Goal: Check status: Check status

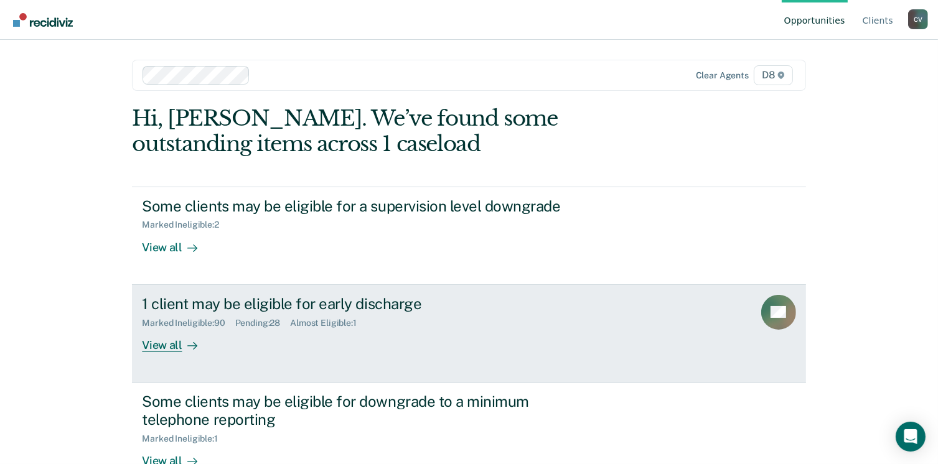
click at [169, 342] on div "View all" at bounding box center [177, 340] width 70 height 24
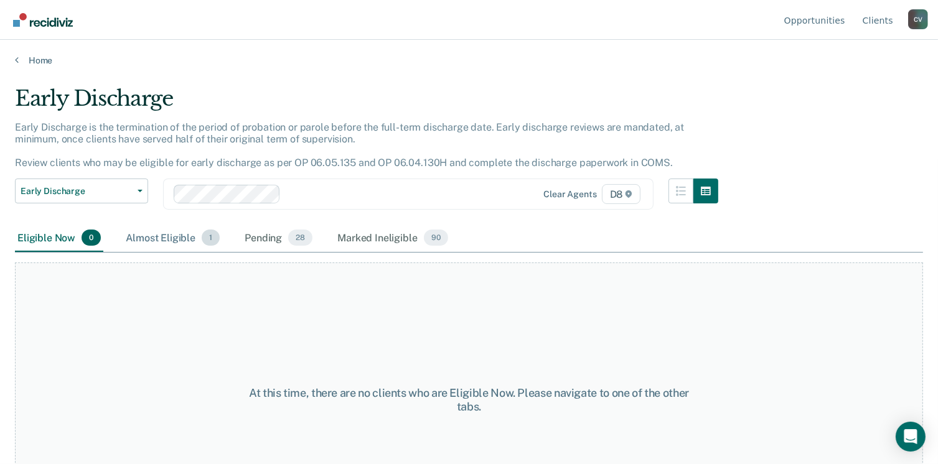
click at [179, 245] on div "Almost Eligible 1" at bounding box center [172, 238] width 99 height 27
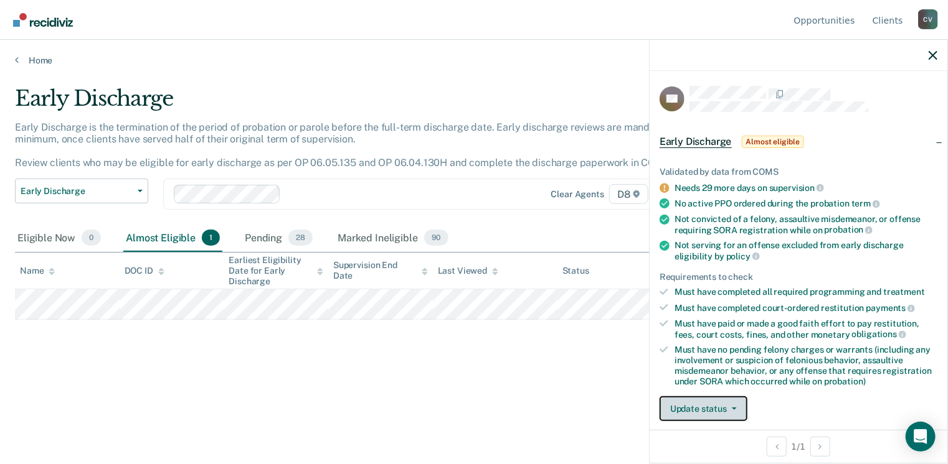
click at [704, 409] on button "Update status" at bounding box center [703, 409] width 88 height 25
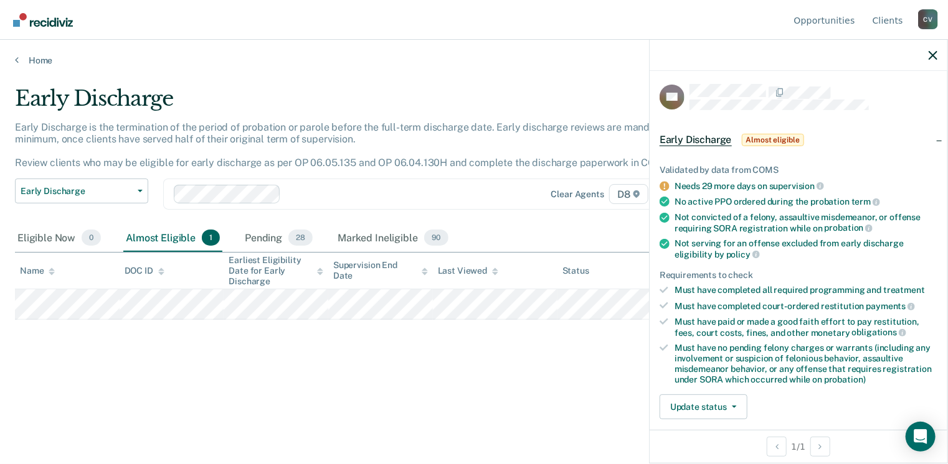
scroll to position [148, 0]
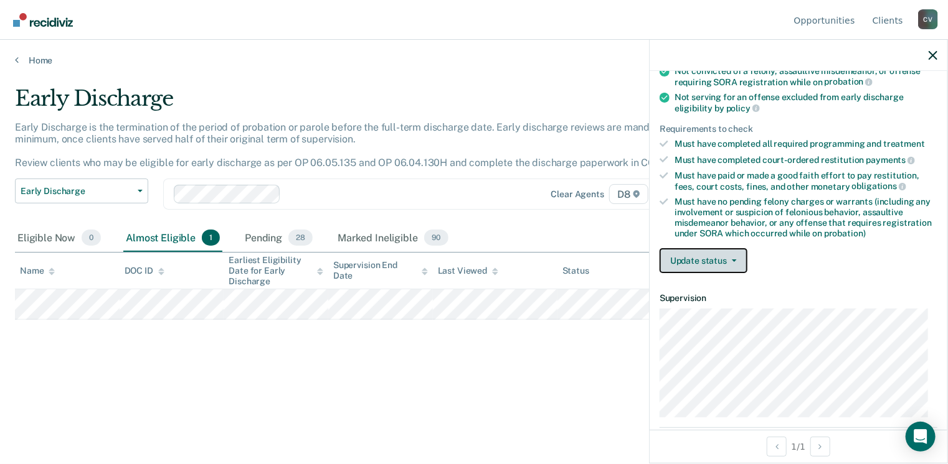
click at [727, 248] on button "Update status" at bounding box center [703, 260] width 88 height 25
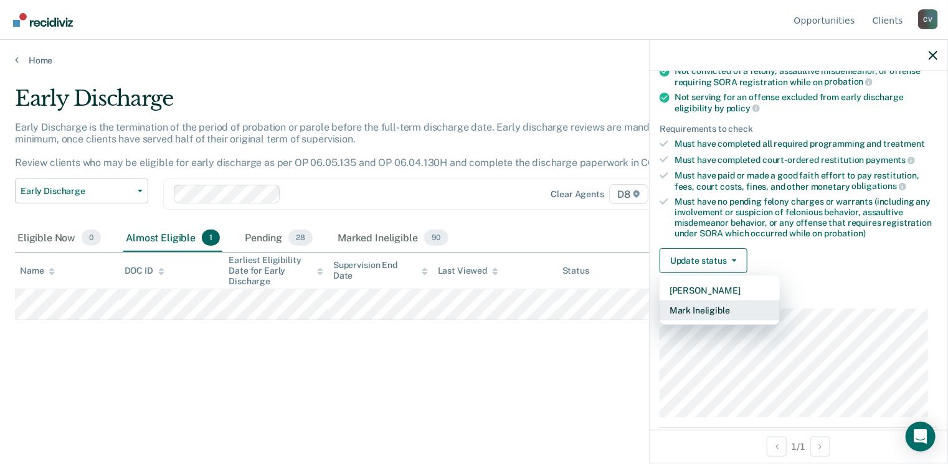
click at [725, 308] on button "Mark Ineligible" at bounding box center [719, 311] width 120 height 20
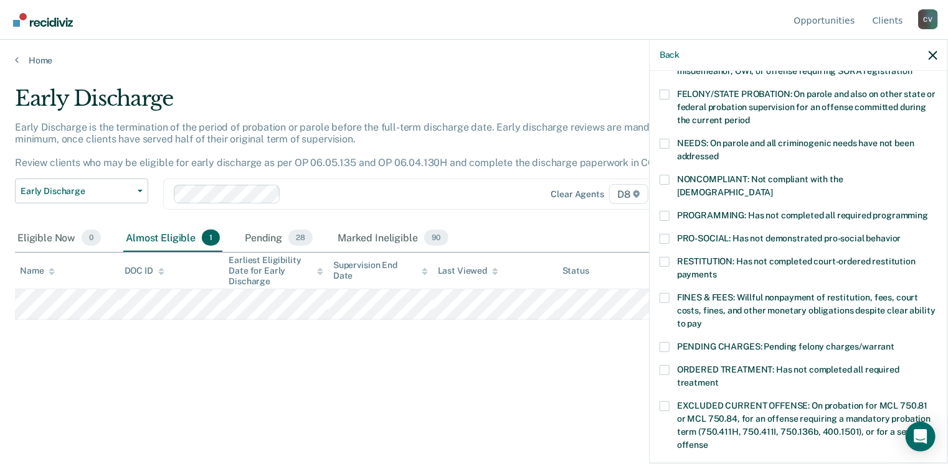
click at [665, 257] on span at bounding box center [664, 262] width 10 height 10
click at [717, 270] on input "RESTITUTION: Has not completed court-ordered restitution payments" at bounding box center [717, 270] width 0 height 0
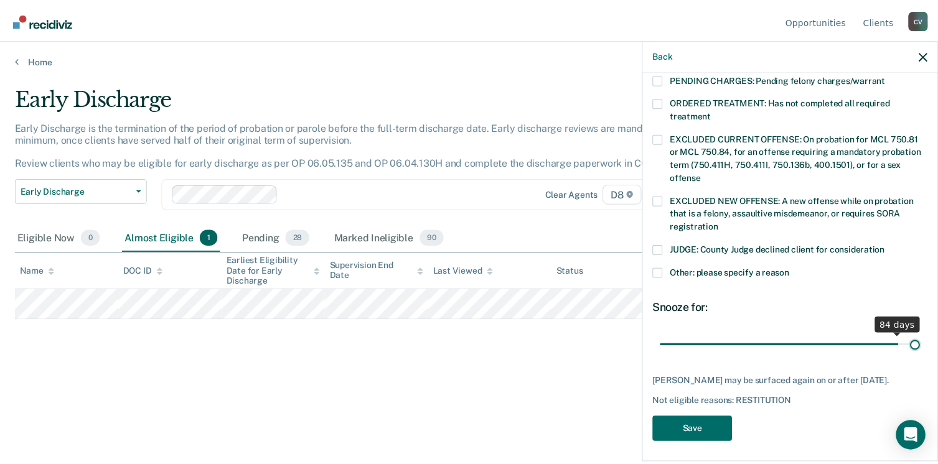
scroll to position [405, 0]
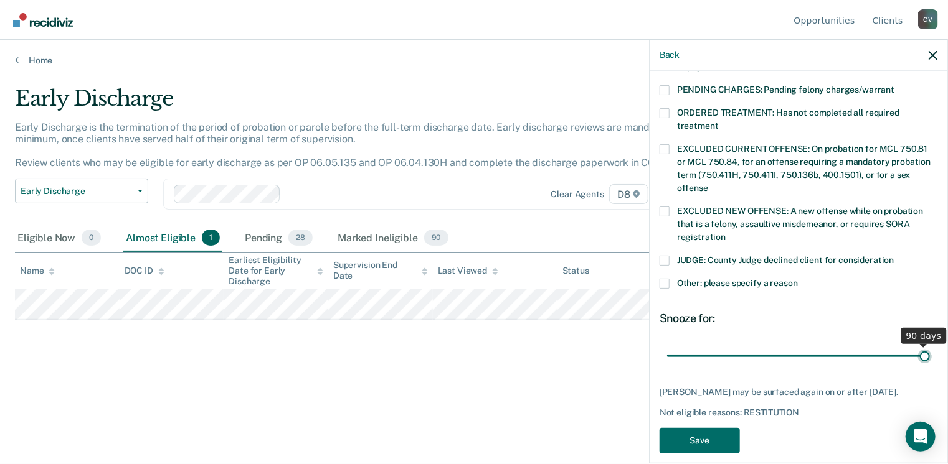
drag, startPoint x: 747, startPoint y: 331, endPoint x: 951, endPoint y: 332, distance: 204.8
type input "90"
click at [930, 346] on input "range" at bounding box center [798, 357] width 263 height 22
click at [717, 428] on button "Save" at bounding box center [699, 441] width 80 height 26
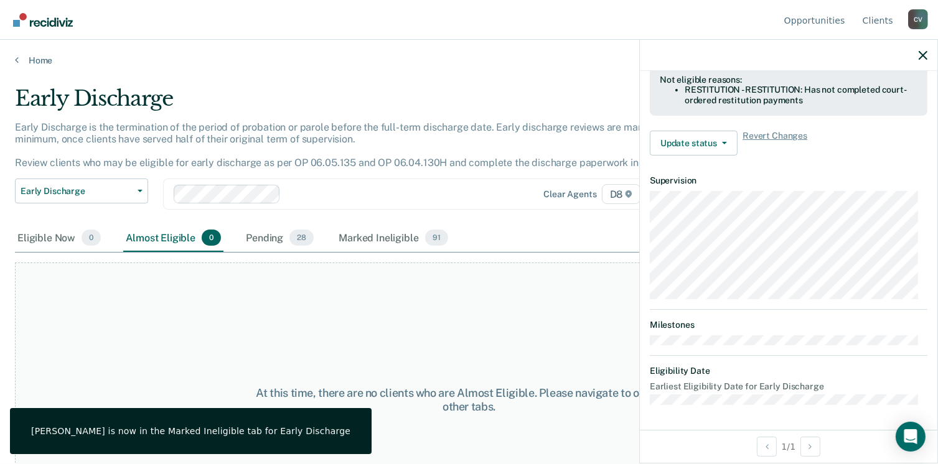
scroll to position [374, 0]
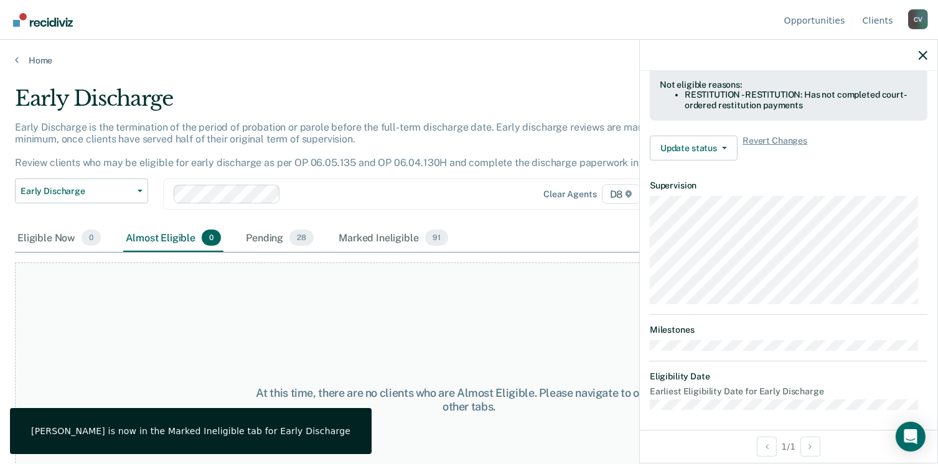
click at [483, 199] on div at bounding box center [393, 194] width 215 height 14
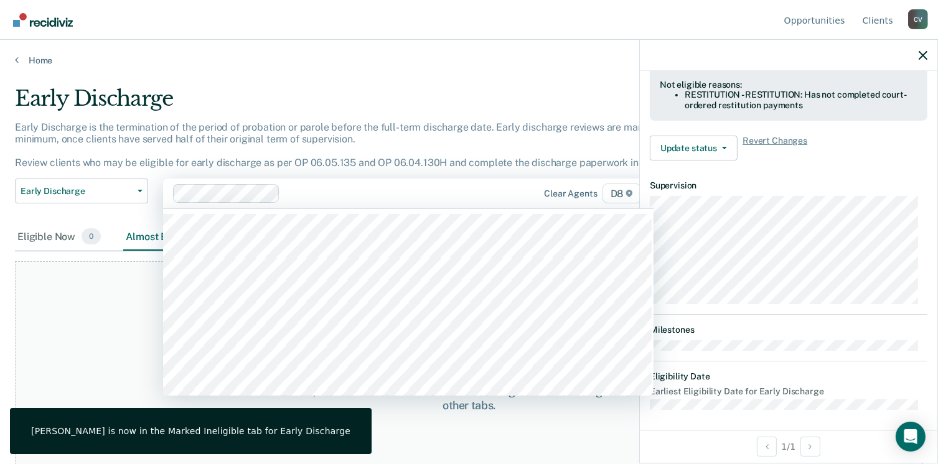
click at [397, 27] on nav "Opportunities Client s [PERSON_NAME] C V Profile How it works Log Out" at bounding box center [469, 19] width 918 height 39
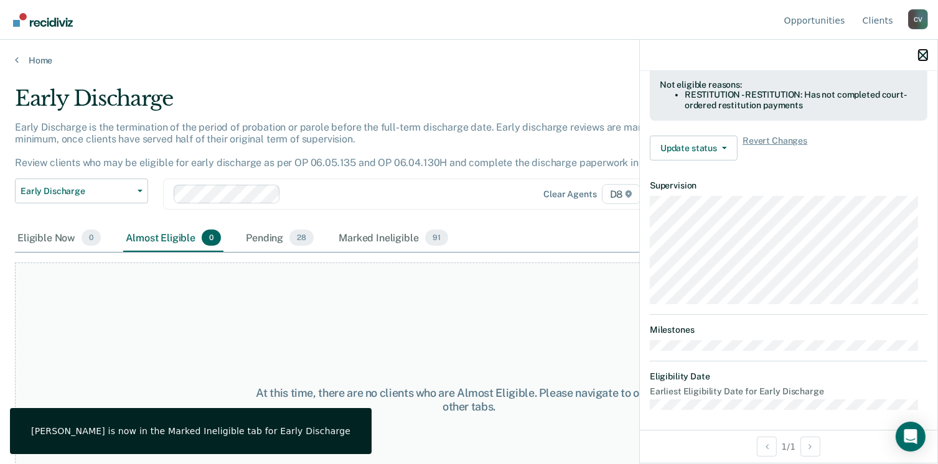
click at [924, 55] on icon "button" at bounding box center [923, 55] width 9 height 9
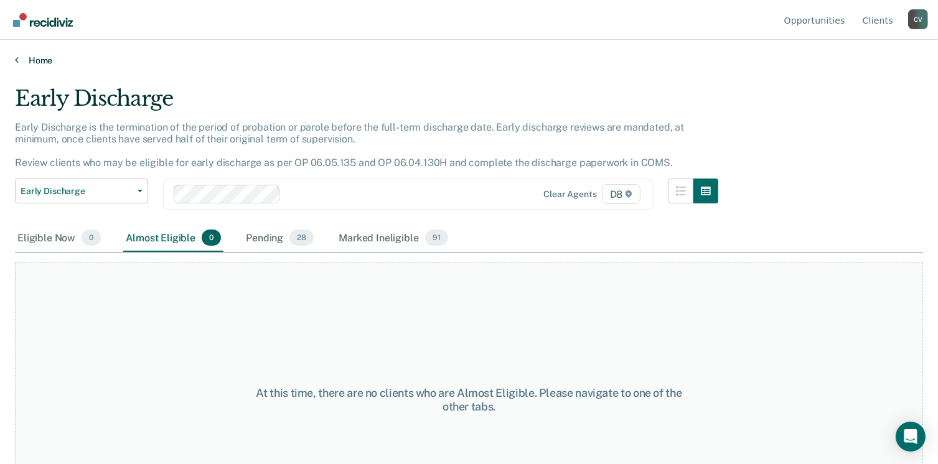
click at [48, 59] on link "Home" at bounding box center [469, 60] width 908 height 11
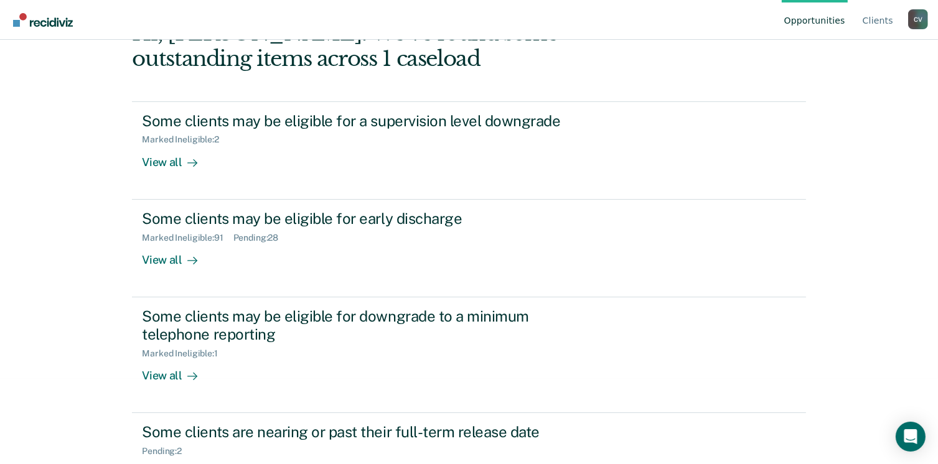
scroll to position [131, 0]
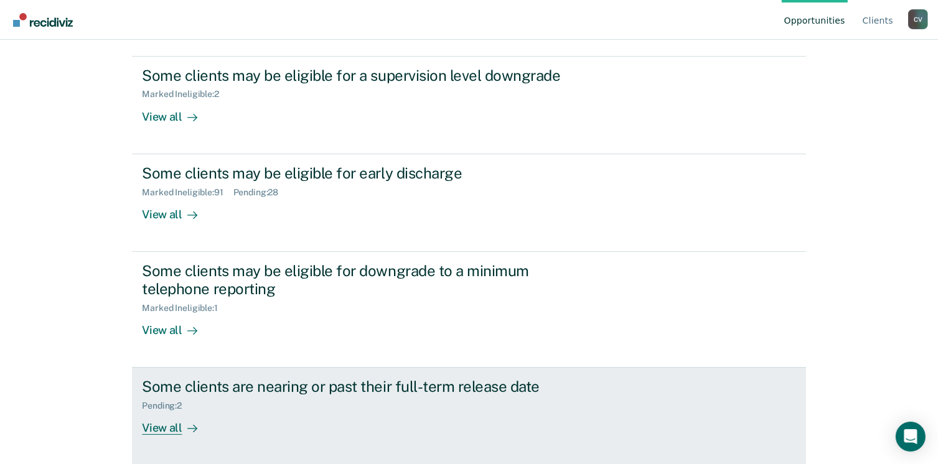
click at [171, 426] on div "View all" at bounding box center [177, 424] width 70 height 24
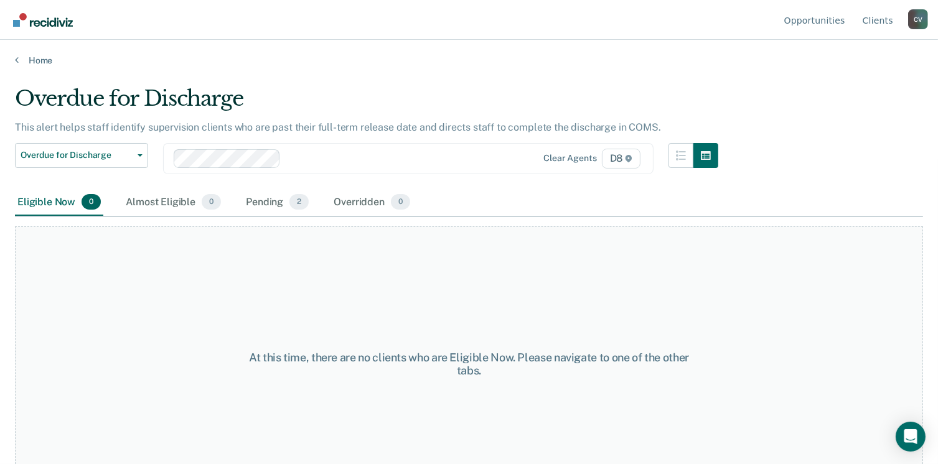
click at [35, 50] on div "Home" at bounding box center [469, 53] width 938 height 26
click at [35, 62] on link "Home" at bounding box center [469, 60] width 908 height 11
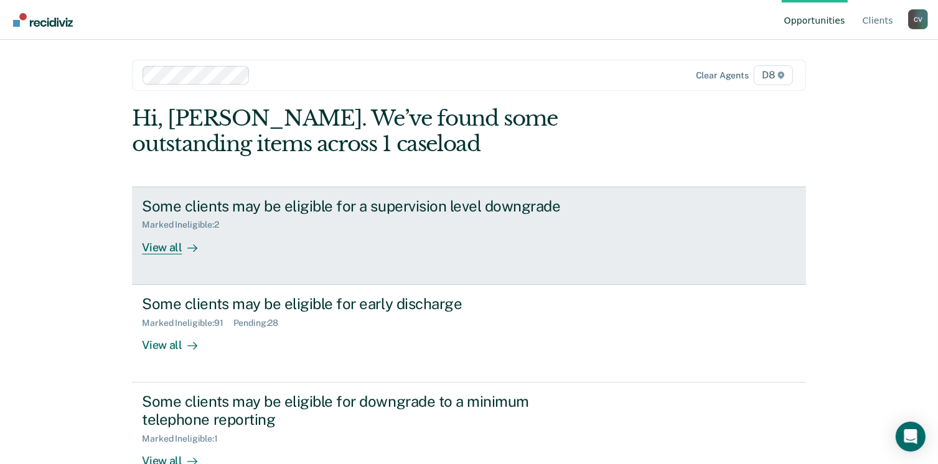
click at [187, 243] on icon at bounding box center [192, 248] width 10 height 10
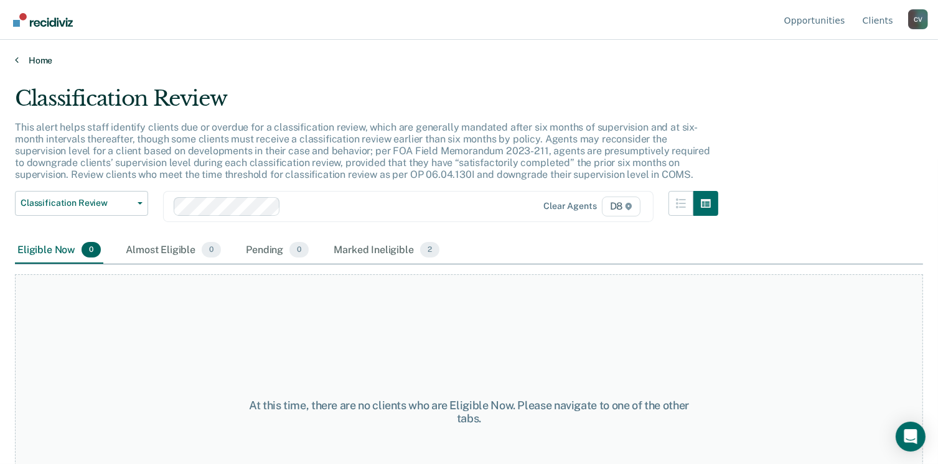
click at [45, 58] on link "Home" at bounding box center [469, 60] width 908 height 11
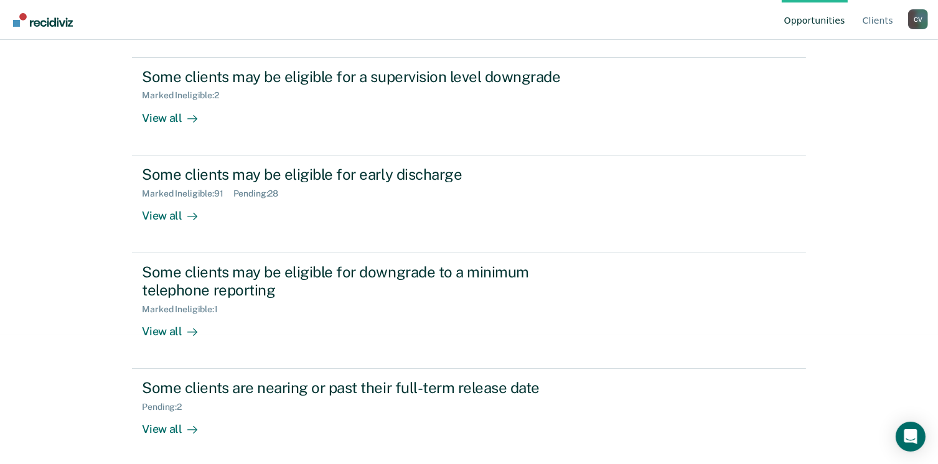
scroll to position [131, 0]
